Goal: Information Seeking & Learning: Learn about a topic

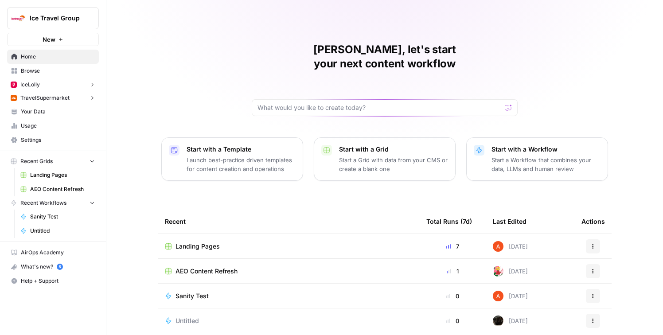
click at [60, 85] on button "IceLolly" at bounding box center [53, 84] width 92 height 13
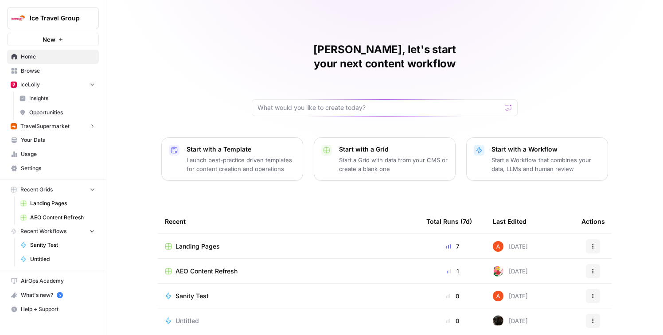
click at [57, 98] on span "Insights" at bounding box center [62, 98] width 66 height 8
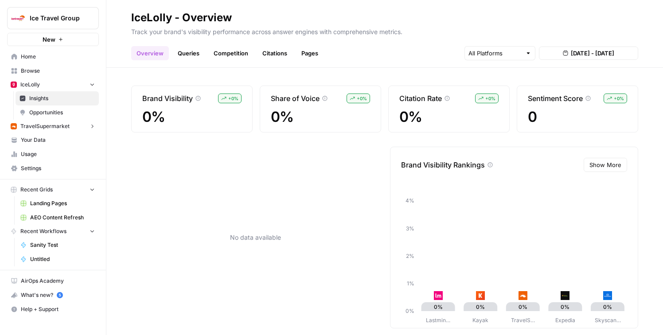
click at [185, 55] on link "Queries" at bounding box center [188, 53] width 32 height 14
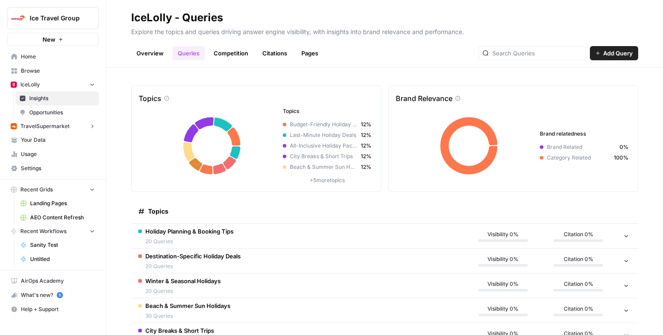
click at [223, 53] on link "Competition" at bounding box center [230, 53] width 45 height 14
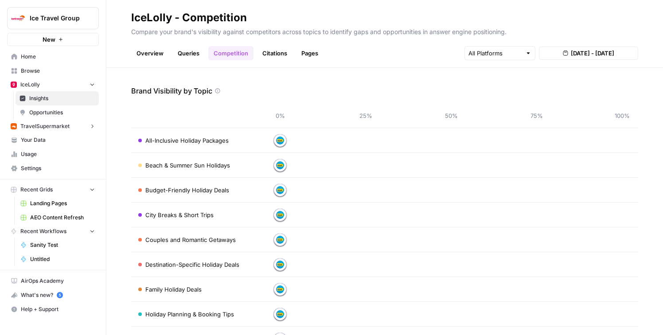
click at [277, 55] on link "Citations" at bounding box center [274, 53] width 35 height 14
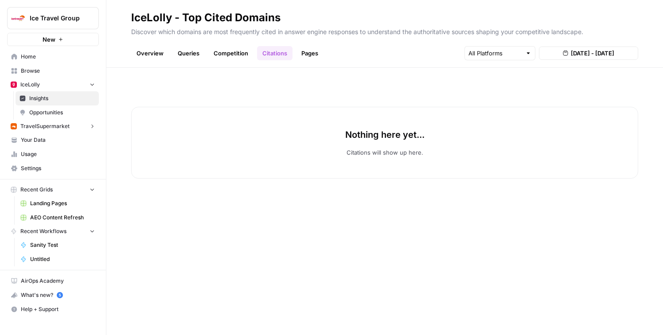
click at [311, 54] on link "Pages" at bounding box center [309, 53] width 27 height 14
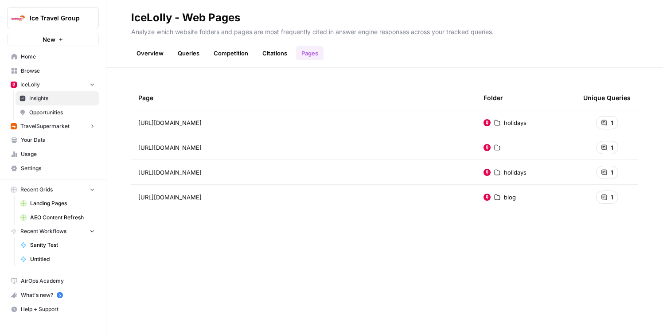
click at [160, 51] on link "Overview" at bounding box center [150, 53] width 38 height 14
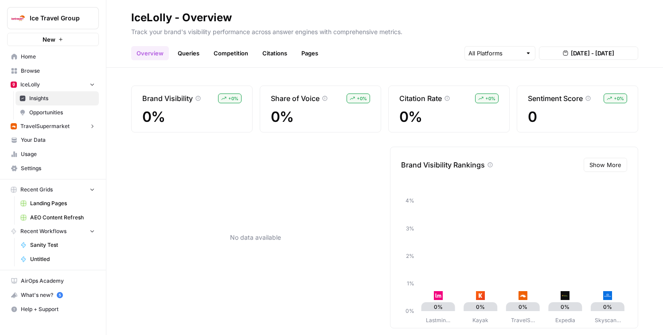
click at [49, 124] on span "TravelSupermarket" at bounding box center [44, 126] width 49 height 8
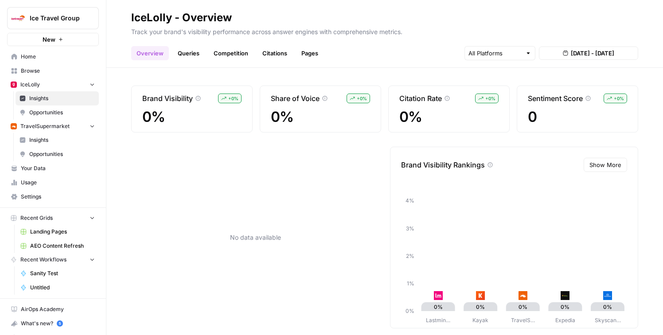
click at [49, 136] on span "Insights" at bounding box center [62, 140] width 66 height 8
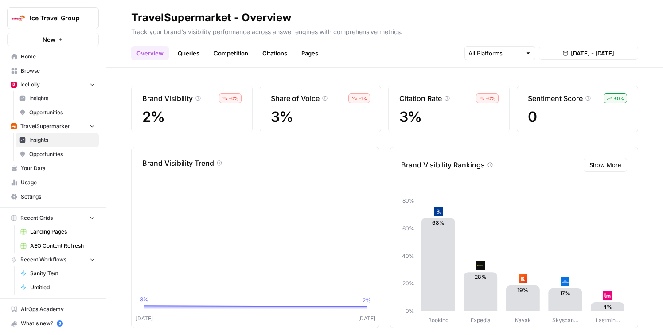
click at [46, 150] on span "Opportunities" at bounding box center [62, 154] width 66 height 8
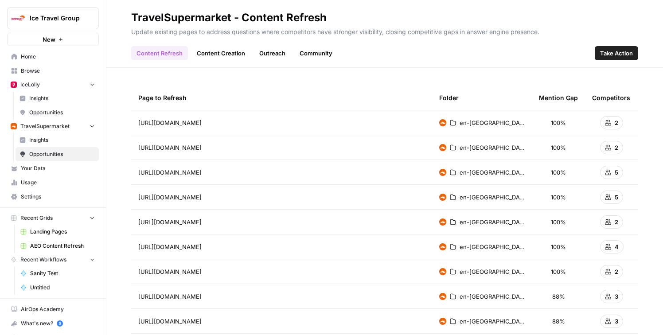
click at [222, 52] on link "Content Creation" at bounding box center [220, 53] width 59 height 14
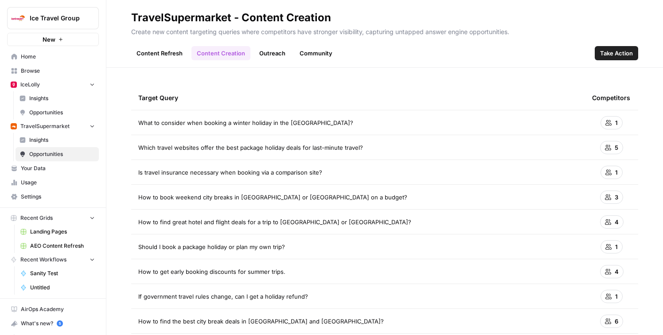
click at [277, 51] on link "Outreach" at bounding box center [272, 53] width 37 height 14
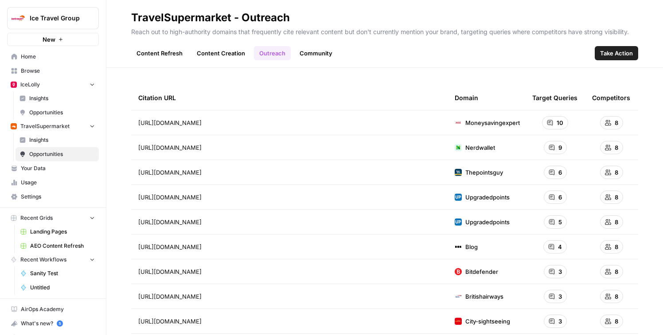
click at [315, 56] on link "Community" at bounding box center [315, 53] width 43 height 14
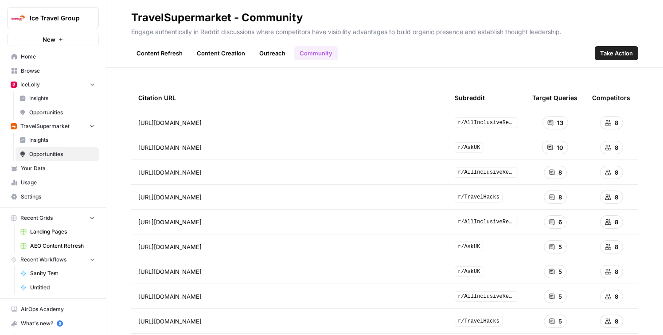
click at [167, 53] on link "Content Refresh" at bounding box center [159, 53] width 57 height 14
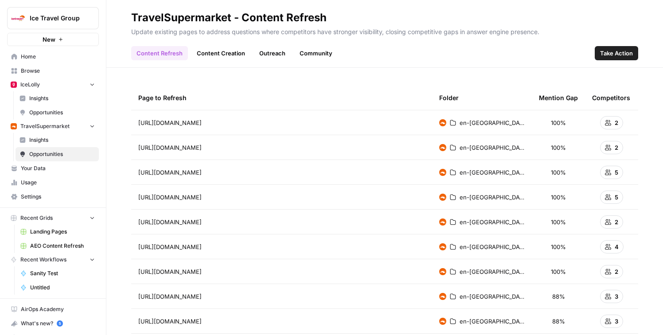
click at [66, 141] on span "Insights" at bounding box center [62, 140] width 66 height 8
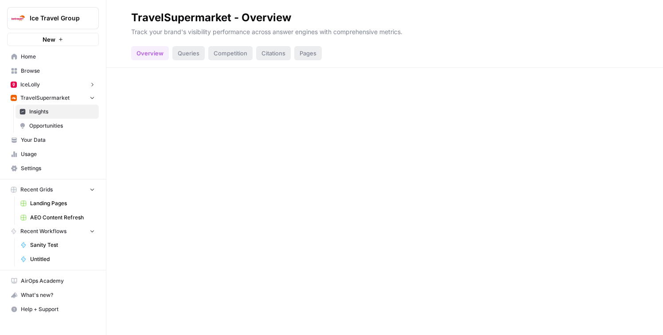
click at [53, 87] on button "IceLolly" at bounding box center [53, 84] width 92 height 13
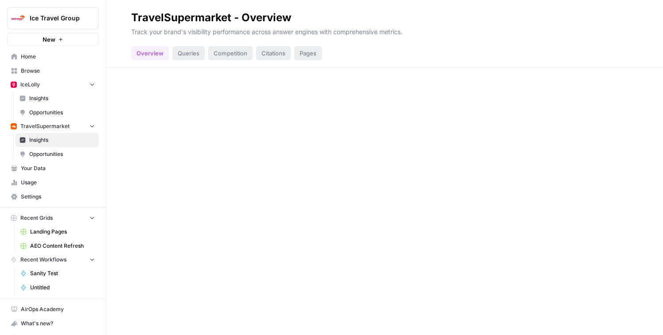
click at [54, 97] on span "Insights" at bounding box center [62, 98] width 66 height 8
click at [50, 87] on button "IceLolly" at bounding box center [53, 84] width 92 height 13
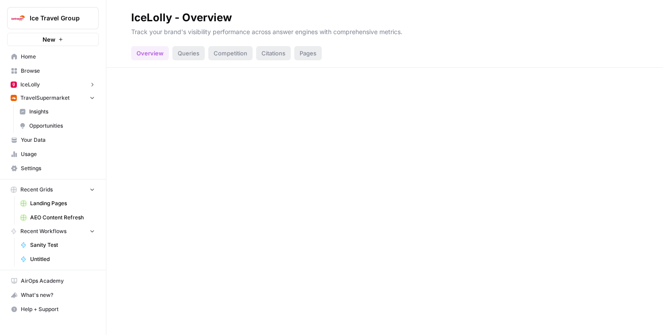
click at [53, 97] on span "TravelSupermarket" at bounding box center [44, 98] width 49 height 8
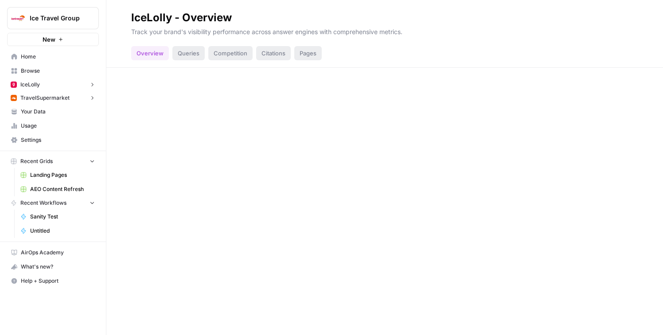
click at [54, 27] on button "Ice Travel Group" at bounding box center [53, 18] width 92 height 22
type input "magell"
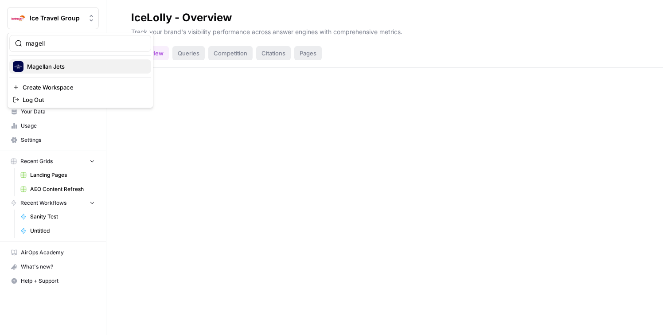
click at [66, 68] on span "Magellan Jets" at bounding box center [85, 66] width 117 height 9
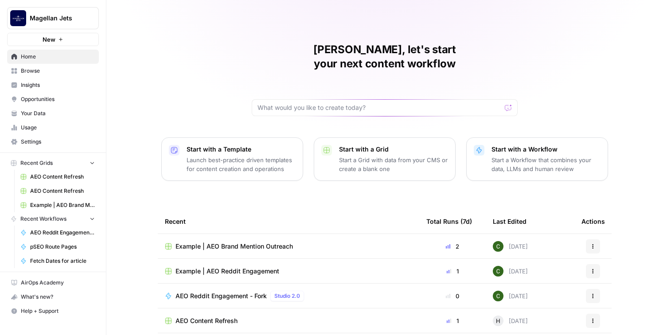
click at [62, 82] on span "Insights" at bounding box center [58, 85] width 74 height 8
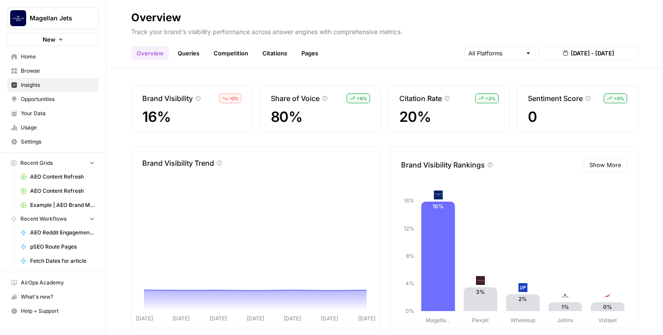
click at [191, 54] on link "Queries" at bounding box center [188, 53] width 32 height 14
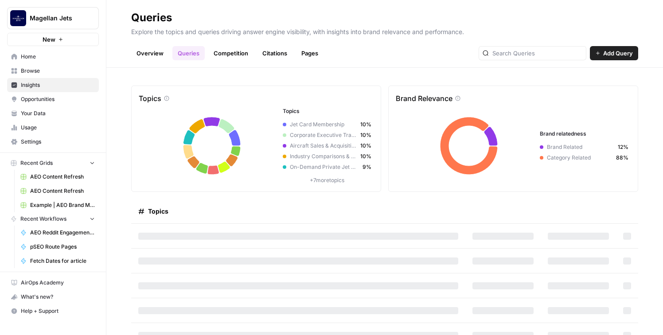
scroll to position [3, 0]
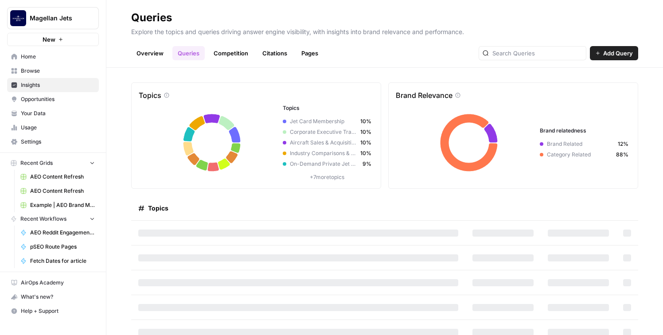
click at [109, 18] on icon "button" at bounding box center [108, 18] width 6 height 6
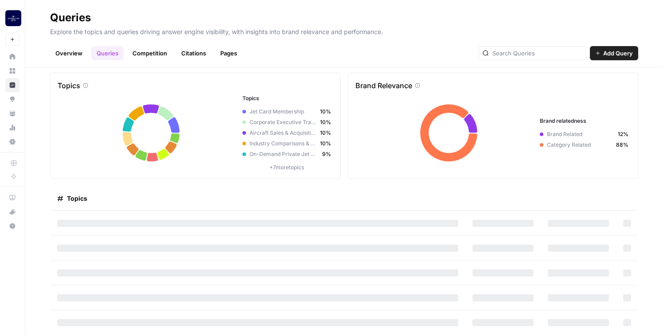
scroll to position [0, 0]
